Goal: Transaction & Acquisition: Purchase product/service

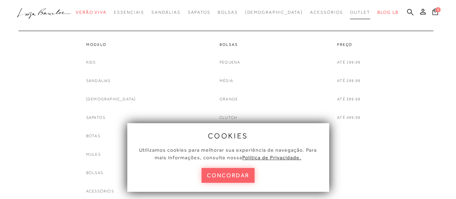
click at [350, 12] on span "Outlet" at bounding box center [360, 12] width 20 height 5
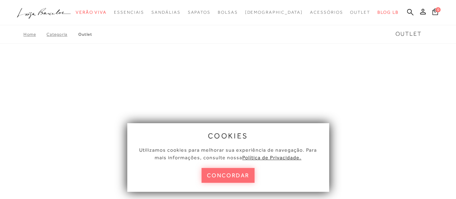
click at [219, 174] on button "concordar" at bounding box center [228, 175] width 53 height 15
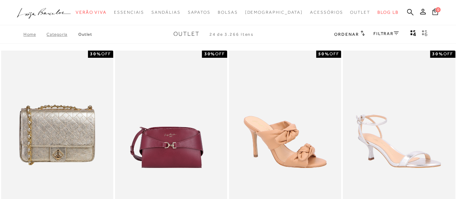
click at [354, 35] on span "Ordenar" at bounding box center [346, 34] width 25 height 5
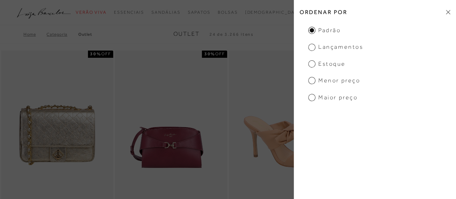
click at [446, 12] on icon at bounding box center [448, 12] width 4 height 5
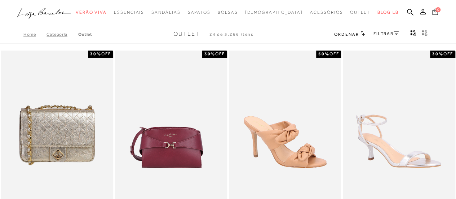
click at [423, 35] on icon "gridText6Desc" at bounding box center [425, 33] width 6 height 6
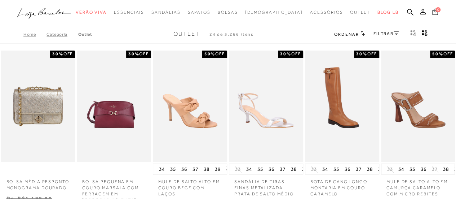
click at [393, 34] on link "FILTRAR" at bounding box center [386, 33] width 25 height 5
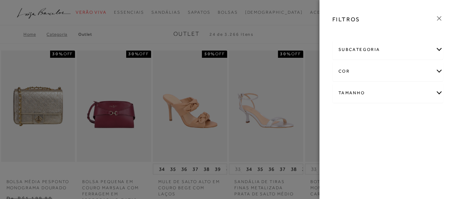
click at [378, 71] on div "cor" at bounding box center [388, 71] width 110 height 19
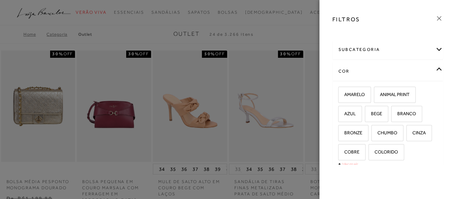
click at [349, 162] on link "Ver mais..." at bounding box center [351, 163] width 19 height 5
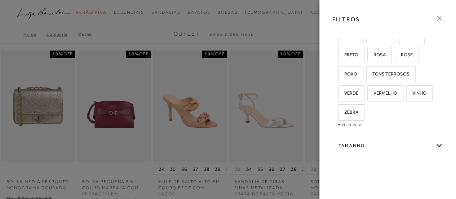
scroll to position [157, 0]
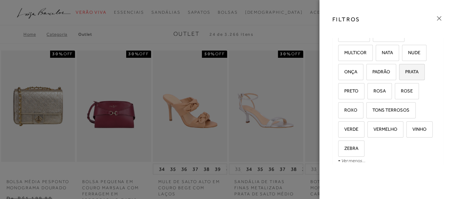
click at [405, 74] on label "PRATA" at bounding box center [412, 72] width 25 height 16
click at [405, 74] on input "PRATA" at bounding box center [401, 72] width 7 height 7
checkbox input "true"
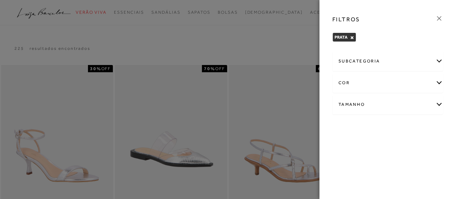
click at [439, 18] on icon at bounding box center [439, 18] width 4 height 4
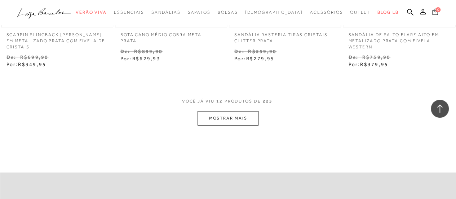
scroll to position [685, 0]
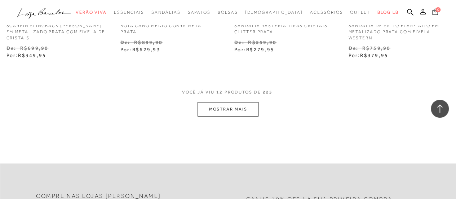
click at [236, 107] on button "MOSTRAR MAIS" at bounding box center [228, 109] width 61 height 14
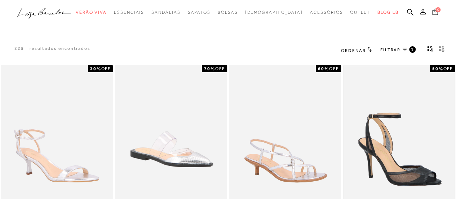
scroll to position [0, 0]
click at [367, 47] on h2 "Ordenar" at bounding box center [356, 50] width 30 height 7
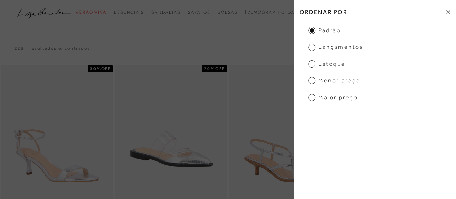
click at [329, 77] on span "Menor Preço" at bounding box center [334, 80] width 52 height 8
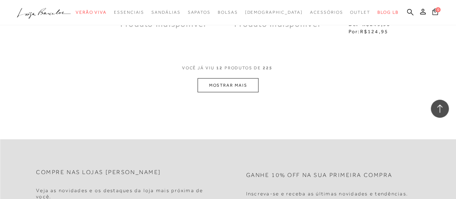
scroll to position [685, 0]
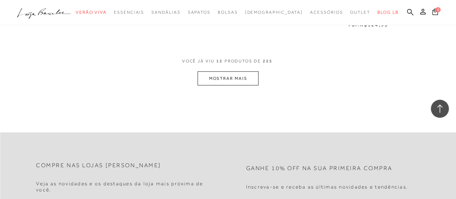
click at [256, 79] on button "MOSTRAR MAIS" at bounding box center [228, 78] width 61 height 14
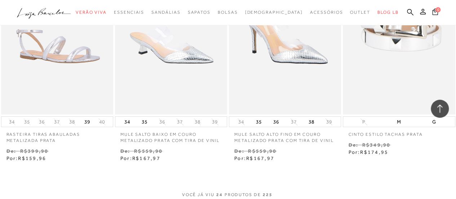
scroll to position [1283, 0]
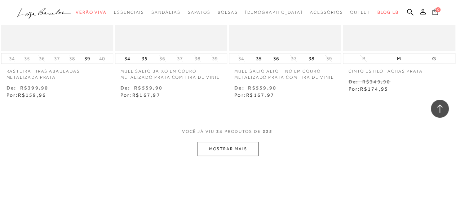
click at [238, 145] on button "MOSTRAR MAIS" at bounding box center [228, 149] width 61 height 14
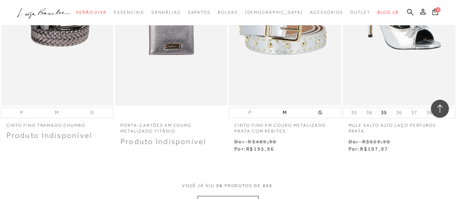
scroll to position [2041, 0]
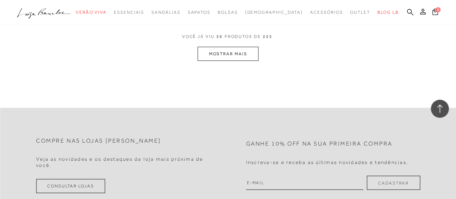
click at [233, 48] on button "MOSTRAR MAIS" at bounding box center [228, 54] width 61 height 14
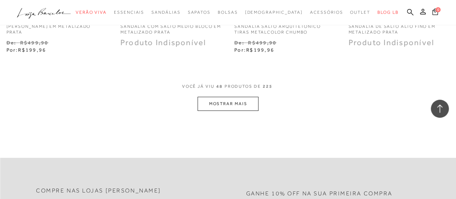
scroll to position [2690, 0]
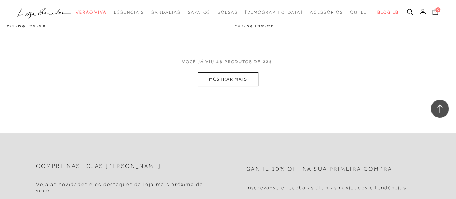
click at [242, 78] on button "MOSTRAR MAIS" at bounding box center [228, 79] width 61 height 14
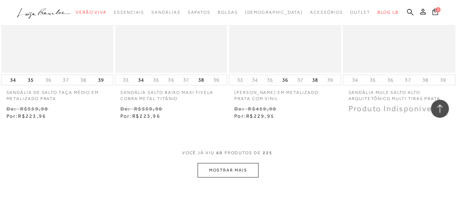
scroll to position [3267, 0]
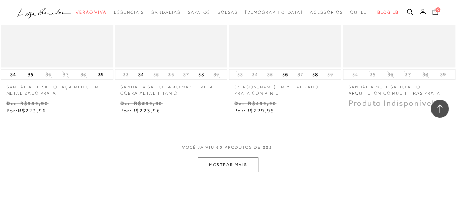
click at [229, 166] on button "MOSTRAR MAIS" at bounding box center [228, 164] width 61 height 14
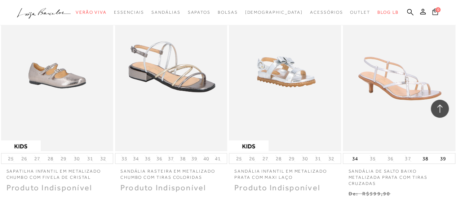
scroll to position [3664, 0]
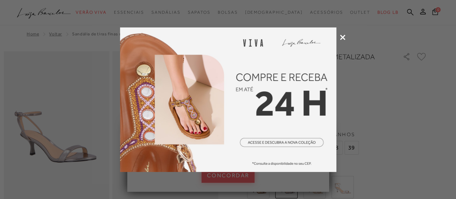
drag, startPoint x: 341, startPoint y: 39, endPoint x: 334, endPoint y: 39, distance: 6.5
click at [341, 39] on icon at bounding box center [342, 37] width 5 height 5
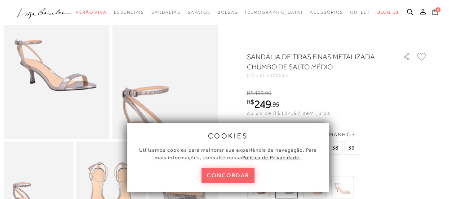
scroll to position [72, 0]
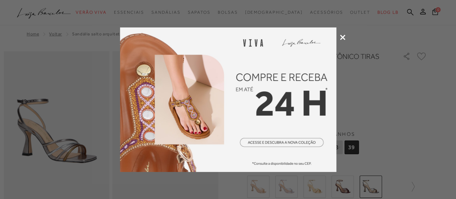
click at [341, 37] on icon at bounding box center [342, 37] width 5 height 5
